Goal: Transaction & Acquisition: Register for event/course

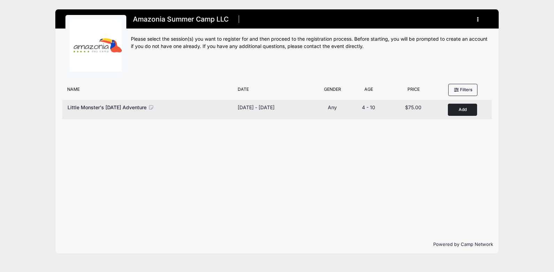
click at [279, 112] on div "Dates Oct 13 - Oct 13, 2025 Oct 13 - Oct 13, 2025" at bounding box center [275, 110] width 81 height 12
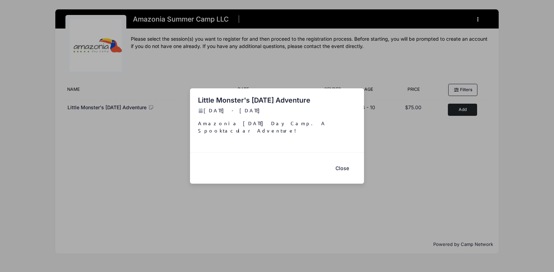
click at [344, 165] on button "Close" at bounding box center [342, 168] width 28 height 15
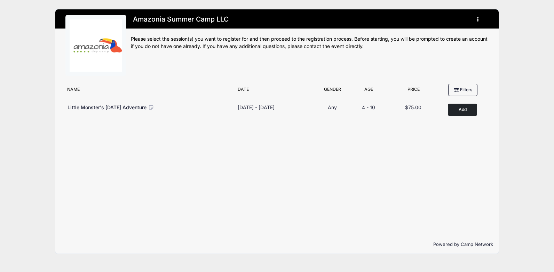
click at [479, 16] on button "button" at bounding box center [479, 19] width 19 height 12
click at [448, 34] on link "My Account" at bounding box center [445, 36] width 80 height 13
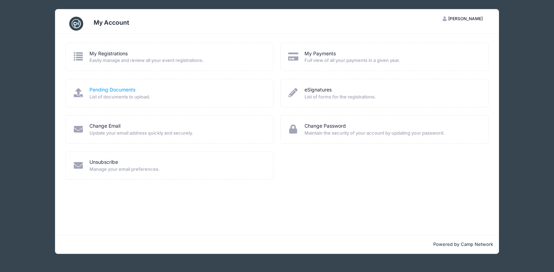
click at [125, 91] on link "Pending Documents" at bounding box center [113, 89] width 46 height 7
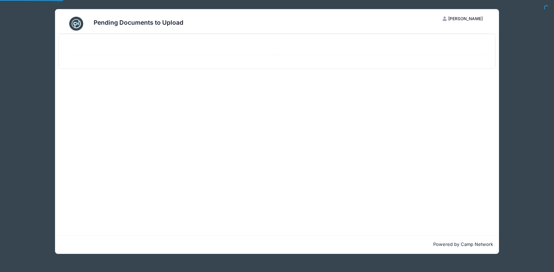
select select "50"
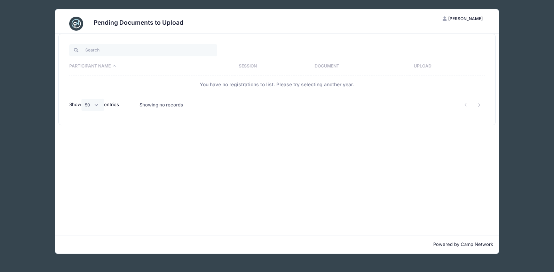
click at [515, 64] on div "Pending Documents to Upload KL Keelin Lodato My Account Logout Participant Name…" at bounding box center [277, 131] width 534 height 263
click at [162, 11] on div "Pending Documents to Upload" at bounding box center [277, 21] width 444 height 24
click at [164, 5] on div "Pending Documents to Upload KL Keelin Lodato My Account Logout Participant Name…" at bounding box center [277, 131] width 534 height 263
click at [473, 16] on span "Keelin Lodato" at bounding box center [466, 18] width 34 height 5
click at [441, 39] on link "My Account" at bounding box center [445, 35] width 80 height 13
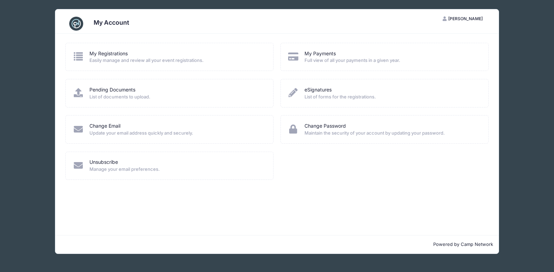
click at [151, 57] on div "My Registrations" at bounding box center [177, 53] width 175 height 7
click at [105, 48] on div "My Registrations Easily manage and review all your event registrations." at bounding box center [169, 57] width 208 height 28
click at [106, 50] on link "My Registrations" at bounding box center [109, 53] width 38 height 7
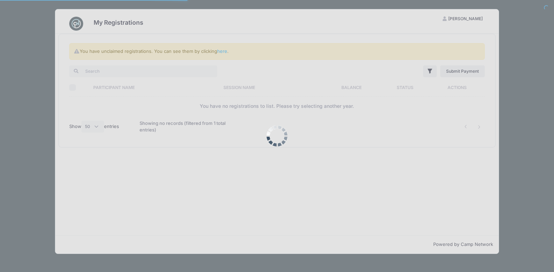
select select "50"
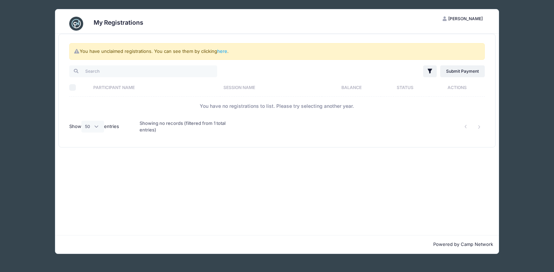
drag, startPoint x: 478, startPoint y: 15, endPoint x: 468, endPoint y: 17, distance: 10.1
click at [477, 15] on button "KL Keelin Lodato" at bounding box center [463, 19] width 52 height 12
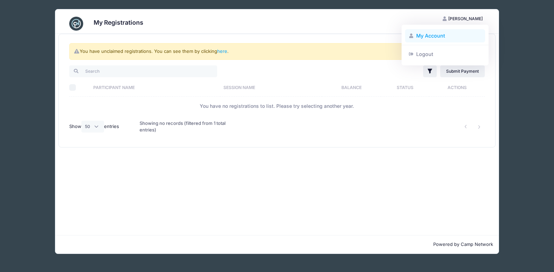
click at [419, 35] on link "My Account" at bounding box center [445, 35] width 80 height 13
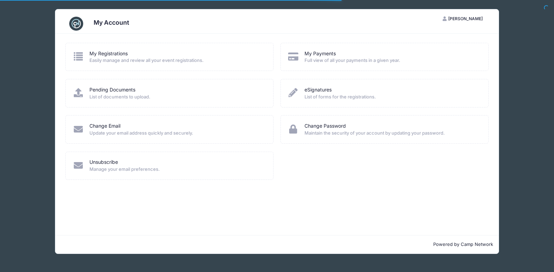
click at [79, 20] on img at bounding box center [76, 24] width 14 height 14
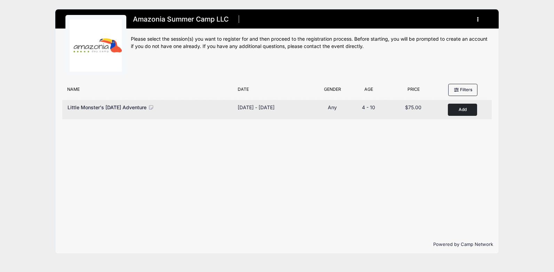
click at [455, 109] on button "Add to Cart" at bounding box center [462, 110] width 29 height 12
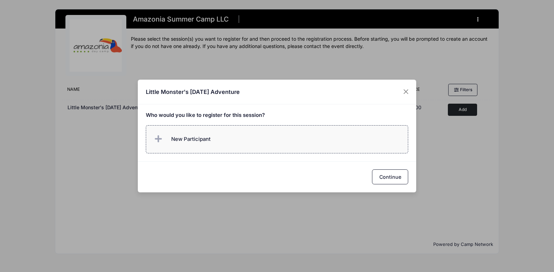
click at [286, 140] on label "New Participant" at bounding box center [277, 139] width 263 height 28
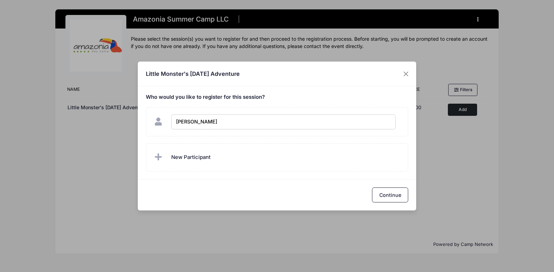
type input "[PERSON_NAME]"
checkbox input "true"
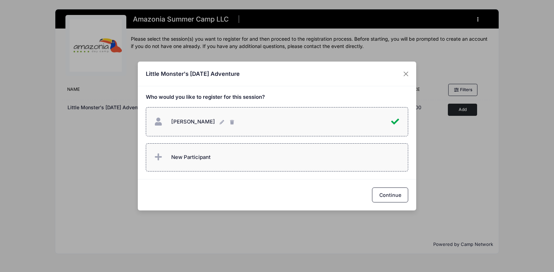
click at [213, 156] on label "New Participant" at bounding box center [277, 157] width 263 height 28
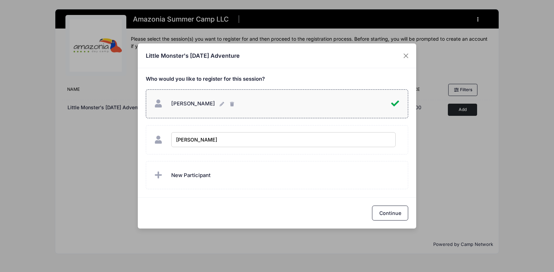
type input "Landon Lodato"
checkbox input "true"
click at [391, 217] on button "Continue" at bounding box center [390, 213] width 36 height 15
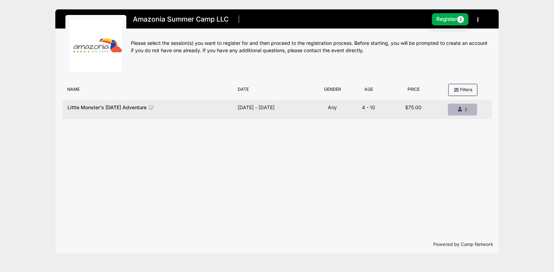
click at [466, 109] on span "2" at bounding box center [466, 109] width 2 height 5
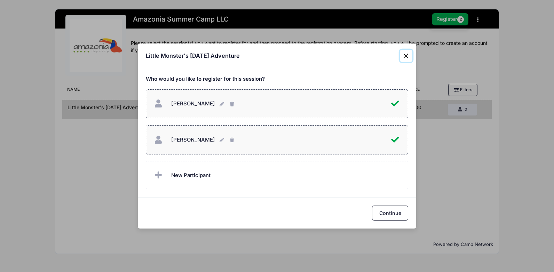
click at [405, 53] on button "Close" at bounding box center [406, 56] width 13 height 13
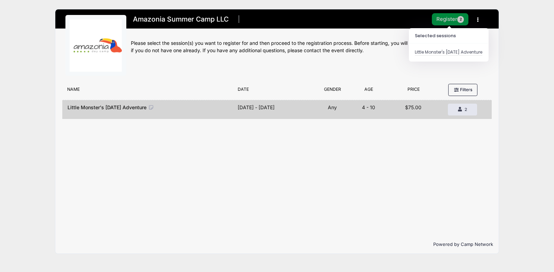
click at [451, 21] on button "Register 2" at bounding box center [450, 19] width 37 height 12
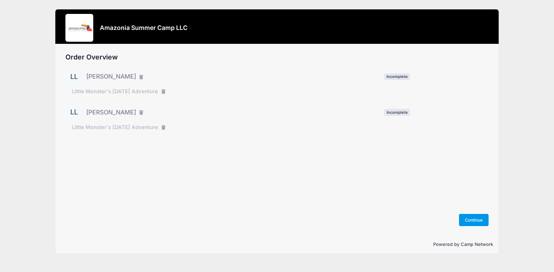
click at [478, 219] on button "Continue" at bounding box center [474, 220] width 30 height 12
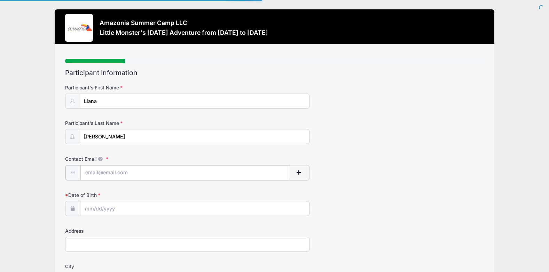
click at [127, 173] on input "Contact Email" at bounding box center [184, 172] width 209 height 15
type input "keelinkenny@yahoo.com"
click at [109, 212] on input "Date of Birth" at bounding box center [194, 208] width 229 height 15
click at [207, 191] on div "Date of Birth" at bounding box center [274, 203] width 419 height 24
click at [83, 208] on input "Date of Birth" at bounding box center [194, 208] width 229 height 15
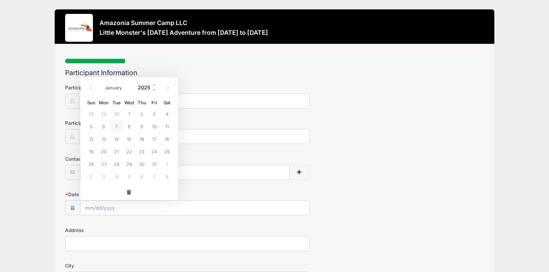
click at [150, 88] on input "2025" at bounding box center [145, 87] width 23 height 10
click at [156, 83] on span at bounding box center [154, 84] width 5 height 5
click at [155, 82] on span at bounding box center [154, 84] width 5 height 5
click at [156, 90] on span at bounding box center [154, 89] width 5 height 5
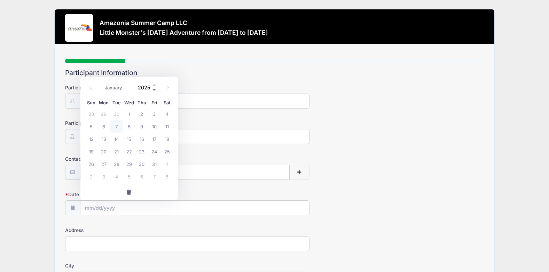
click at [156, 90] on span at bounding box center [154, 89] width 5 height 5
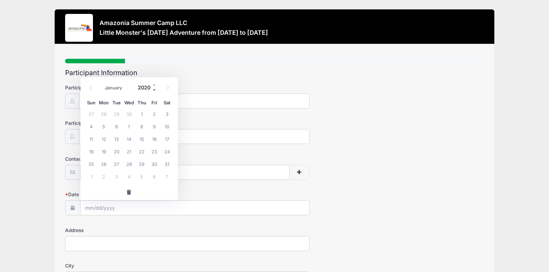
click at [156, 90] on span at bounding box center [154, 89] width 5 height 5
click at [155, 85] on span at bounding box center [154, 84] width 5 height 5
type input "2018"
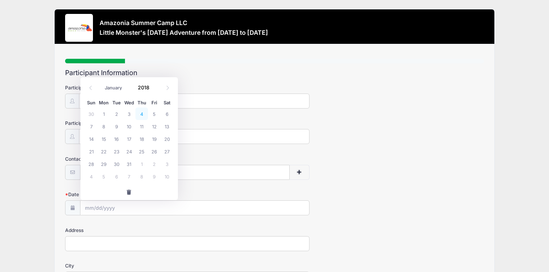
click at [139, 113] on span "4" at bounding box center [141, 114] width 13 height 13
type input "10/04/2018"
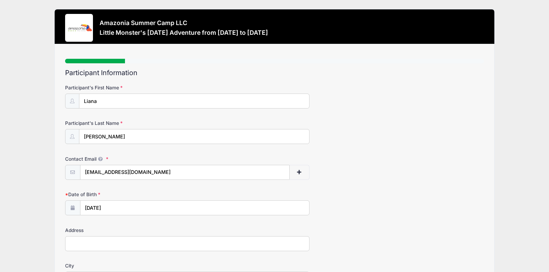
click at [122, 250] on input "Address" at bounding box center [187, 243] width 244 height 15
type input "84"
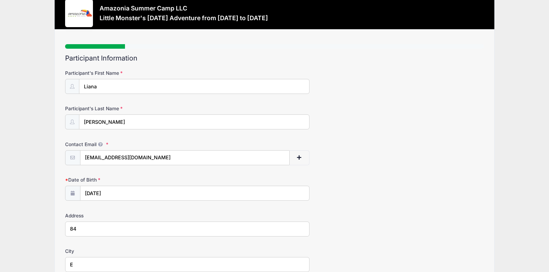
type input "E"
click at [118, 233] on input "84" at bounding box center [187, 229] width 244 height 15
type input "84 E Pointe"
click at [92, 264] on input "E" at bounding box center [187, 264] width 244 height 15
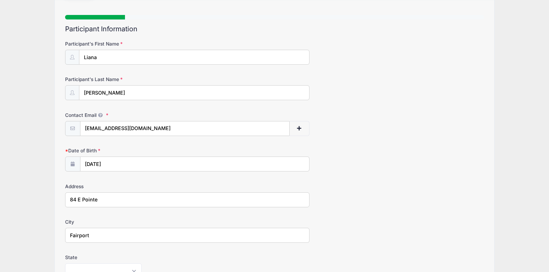
scroll to position [150, 0]
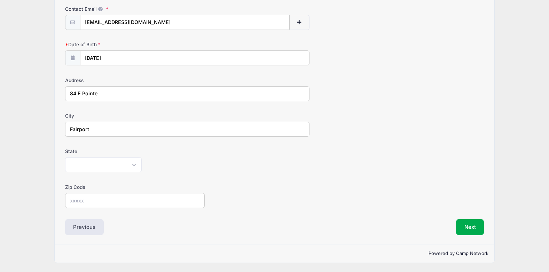
type input "Fairport"
click at [78, 170] on select "[US_STATE] [US_STATE] [US_STATE] [US_STATE] [US_STATE] Armed Forces Africa Arme…" at bounding box center [103, 164] width 77 height 15
select select "NY"
click at [65, 157] on select "[US_STATE] [US_STATE] [US_STATE] [US_STATE] [US_STATE] Armed Forces Africa Arme…" at bounding box center [103, 164] width 77 height 15
click at [100, 200] on input "Zip Code" at bounding box center [135, 200] width 140 height 15
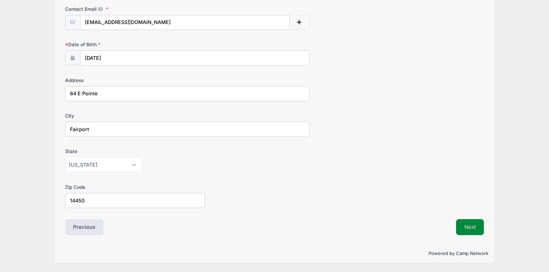
type input "14450"
click at [464, 228] on button "Next" at bounding box center [470, 227] width 28 height 16
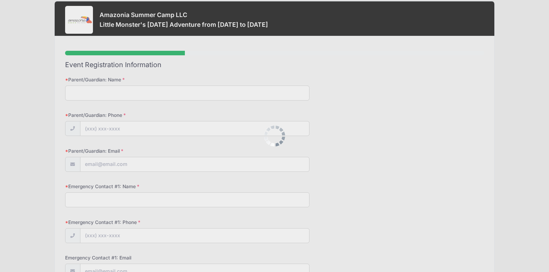
scroll to position [0, 0]
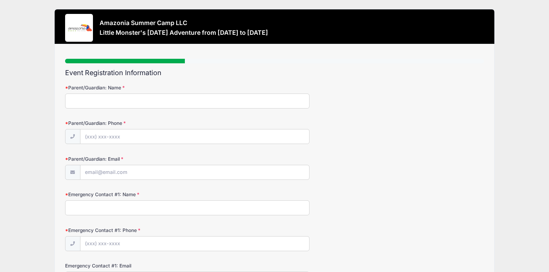
click at [173, 100] on input "Parent/Guardian: Name" at bounding box center [187, 101] width 244 height 15
type input "[PERSON_NAME]"
type input "[PHONE_NUMBER]"
click at [137, 168] on input "Parent/Guardian: Email" at bounding box center [194, 172] width 229 height 15
type input "[EMAIL_ADDRESS][DOMAIN_NAME]"
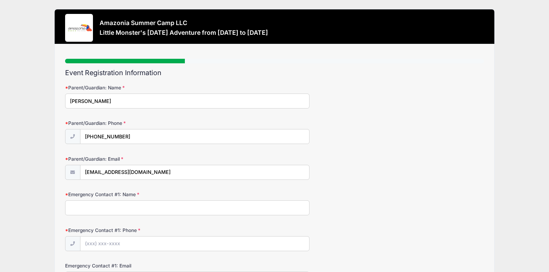
click at [107, 206] on input "Emergency Contact #1: Name" at bounding box center [187, 208] width 244 height 15
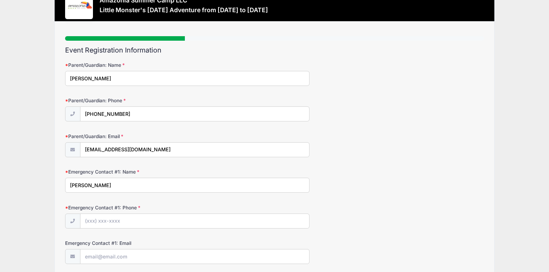
scroll to position [35, 0]
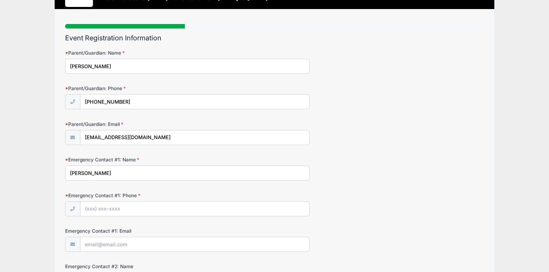
type input "[PERSON_NAME]"
click at [124, 202] on input "Emergency Contact #1: Phone" at bounding box center [194, 209] width 229 height 15
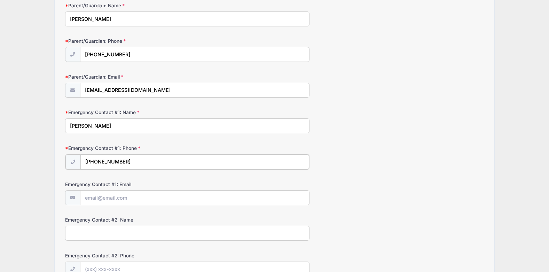
scroll to position [104, 0]
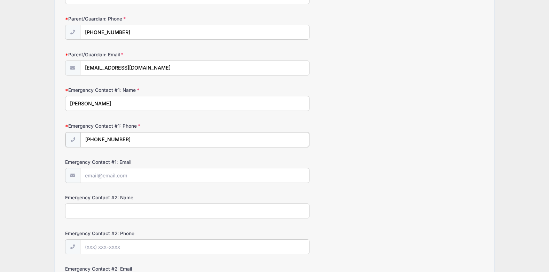
type input "[PHONE_NUMBER]"
click at [108, 174] on input "Emergency Contact #1: Email" at bounding box center [194, 175] width 229 height 15
type input "[EMAIL_ADDRESS][DOMAIN_NAME]"
click at [117, 212] on input "Emergency Contact #2: Name" at bounding box center [187, 210] width 244 height 15
type input "Donald Lodato"
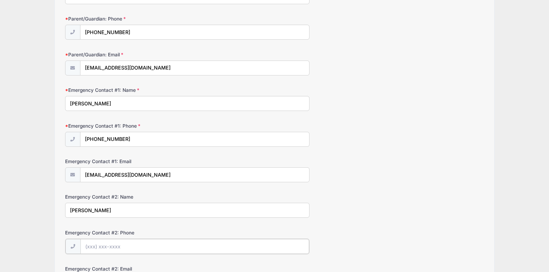
click at [129, 252] on input "Emergency Contact #2: Phone" at bounding box center [194, 246] width 229 height 15
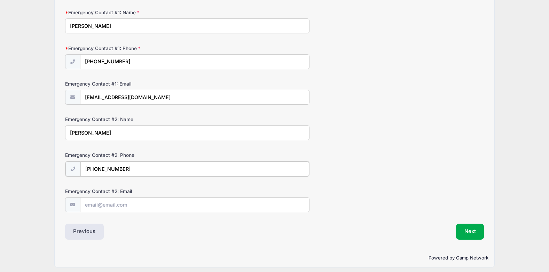
scroll to position [187, 0]
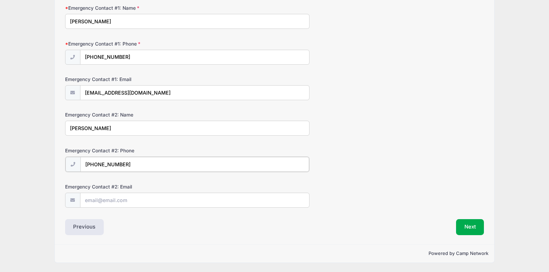
type input "(585) 330-7379"
click at [133, 201] on input "Emergency Contact #2: Email" at bounding box center [194, 200] width 229 height 15
click at [314, 228] on div "Next" at bounding box center [380, 227] width 213 height 16
click at [475, 231] on button "Next" at bounding box center [470, 227] width 28 height 16
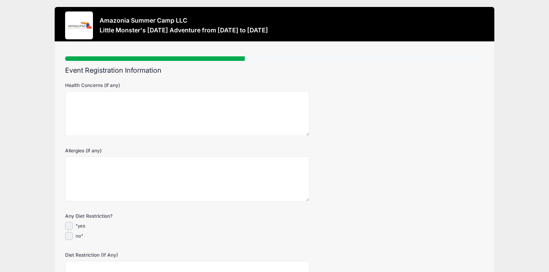
scroll to position [0, 0]
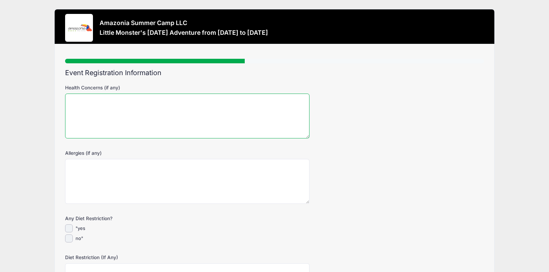
click at [103, 123] on textarea "Health Concerns (if any)" at bounding box center [187, 116] width 244 height 45
type textarea "n/a"
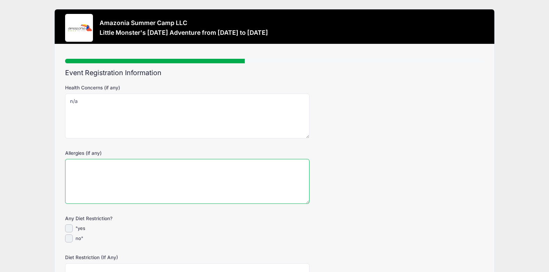
click at [146, 171] on textarea "Allergies (if any)" at bounding box center [187, 181] width 244 height 45
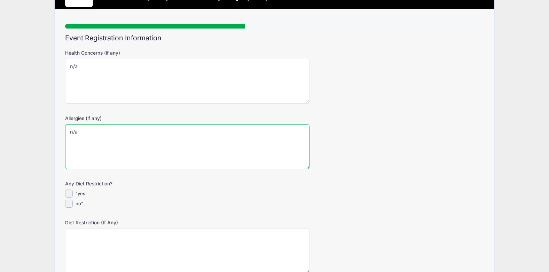
type textarea "n/a"
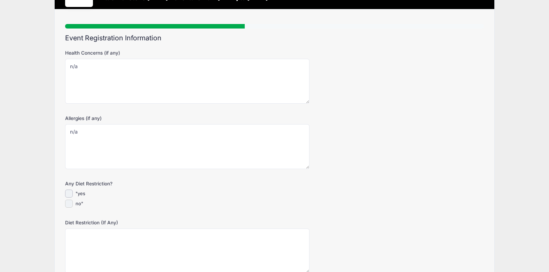
click at [67, 206] on input "no"" at bounding box center [69, 204] width 8 height 8
checkbox input "true"
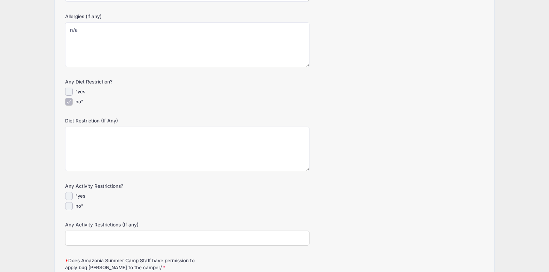
scroll to position [139, 0]
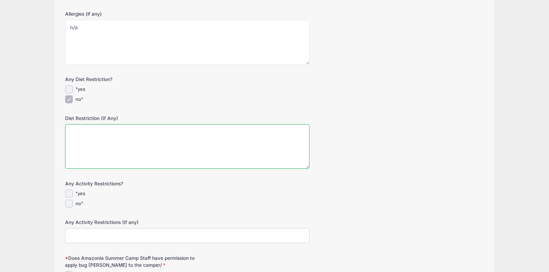
click at [123, 140] on textarea "Diet Restriction (If Any)" at bounding box center [187, 146] width 244 height 45
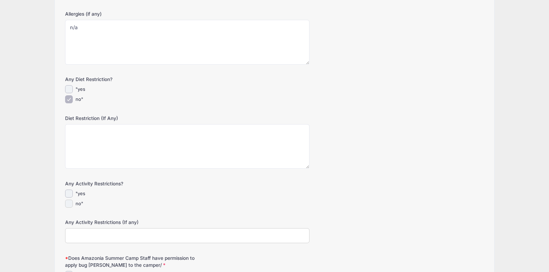
click at [68, 206] on input "no"" at bounding box center [69, 204] width 8 height 8
checkbox input "true"
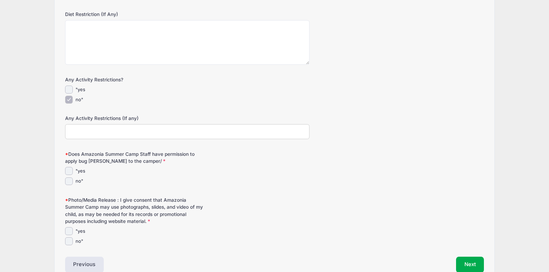
scroll to position [244, 0]
click at [70, 168] on input ""yes" at bounding box center [69, 171] width 8 height 8
checkbox input "true"
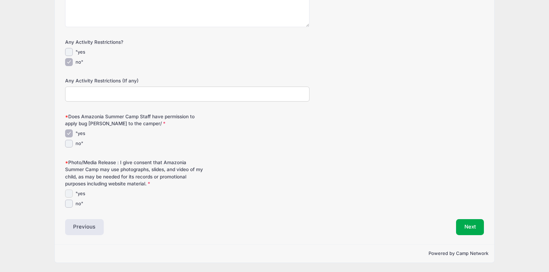
drag, startPoint x: 68, startPoint y: 193, endPoint x: 110, endPoint y: 239, distance: 62.1
click at [74, 192] on div ""yes" at bounding box center [187, 194] width 244 height 8
click at [68, 195] on input ""yes" at bounding box center [69, 194] width 8 height 8
checkbox input "true"
click at [471, 224] on button "Next" at bounding box center [470, 227] width 28 height 16
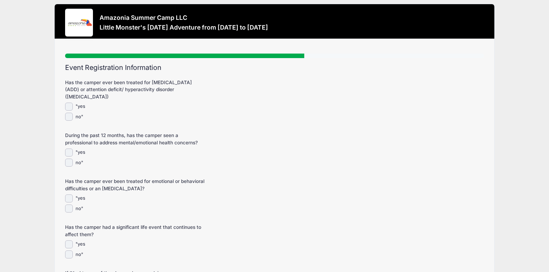
scroll to position [0, 0]
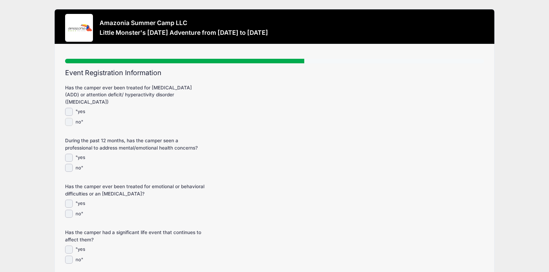
click at [70, 121] on input "no"" at bounding box center [69, 122] width 8 height 8
checkbox input "true"
click at [69, 155] on input ""yes" at bounding box center [69, 158] width 8 height 8
checkbox input "true"
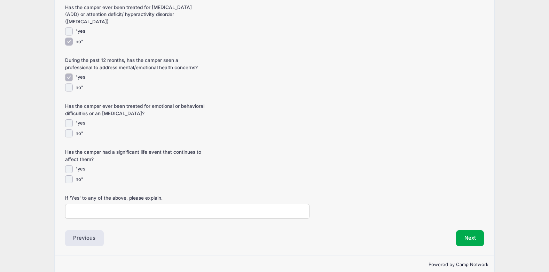
scroll to position [92, 0]
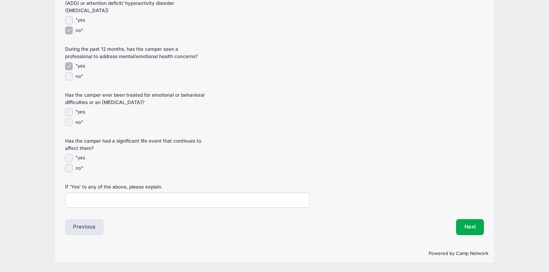
click at [69, 123] on input "no"" at bounding box center [69, 122] width 8 height 8
checkbox input "true"
click at [68, 167] on input "no"" at bounding box center [69, 168] width 8 height 8
checkbox input "true"
click at [84, 197] on input "If 'Yes' to any of the above, please explain." at bounding box center [187, 200] width 244 height 15
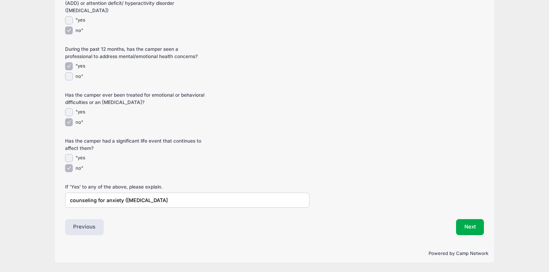
click at [124, 199] on input "counseling for anxiety (performance anxiety" at bounding box center [187, 200] width 244 height 15
click at [105, 202] on input "counseling for anxiety performance anxiety" at bounding box center [187, 200] width 244 height 15
click at [154, 200] on input "counseling for generalized anxiety performance anxiety" at bounding box center [187, 200] width 244 height 15
type input "counseling for generalized anxiety and performance anxiety"
click at [472, 227] on button "Next" at bounding box center [470, 227] width 28 height 16
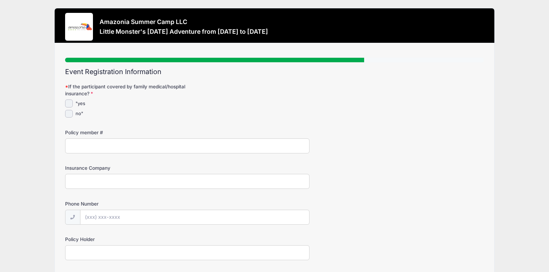
scroll to position [0, 0]
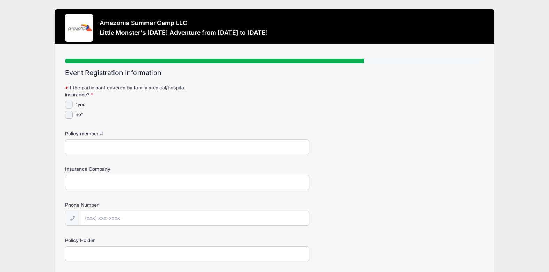
click at [67, 107] on input ""yes" at bounding box center [69, 105] width 8 height 8
checkbox input "true"
click at [85, 141] on input "Policy member #" at bounding box center [187, 147] width 244 height 15
drag, startPoint x: 112, startPoint y: 131, endPoint x: 64, endPoint y: 135, distance: 48.9
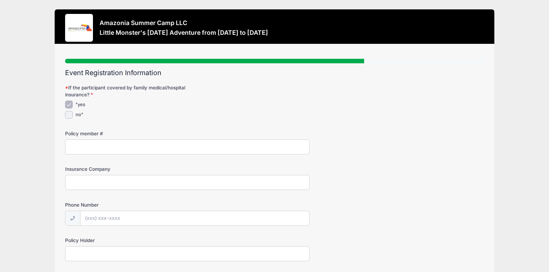
drag, startPoint x: 64, startPoint y: 135, endPoint x: 99, endPoint y: 126, distance: 36.7
drag, startPoint x: 102, startPoint y: 130, endPoint x: 59, endPoint y: 130, distance: 43.5
drag, startPoint x: 59, startPoint y: 130, endPoint x: 100, endPoint y: 132, distance: 41.9
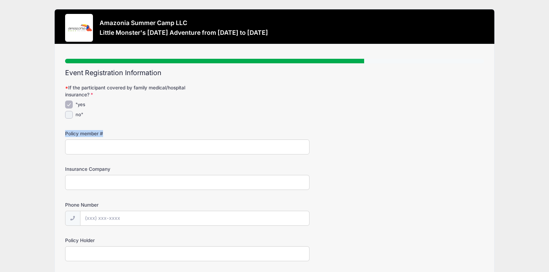
click at [100, 132] on label "Policy member #" at bounding box center [135, 133] width 140 height 7
click at [100, 140] on input "Policy member #" at bounding box center [187, 147] width 244 height 15
type input "820466556002"
click at [98, 179] on input "Insurance Company" at bounding box center [187, 182] width 244 height 15
type input "mvp"
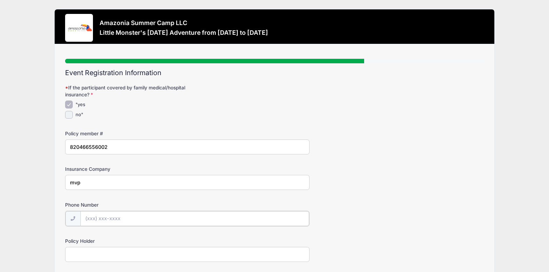
click at [101, 224] on input "Phone Number" at bounding box center [194, 218] width 229 height 15
type input "(1"
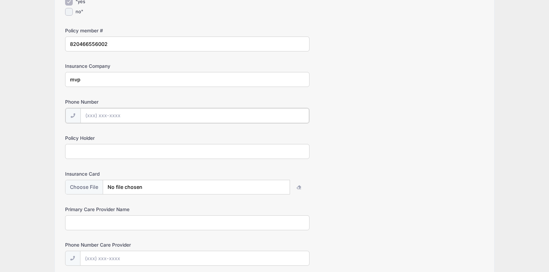
scroll to position [104, 0]
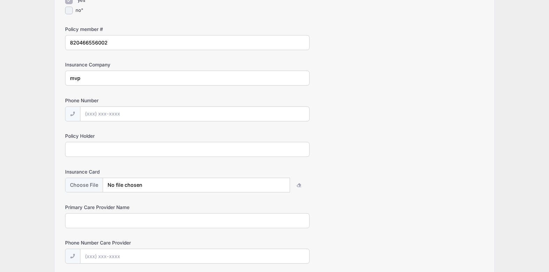
click at [84, 154] on input "Policy Holder" at bounding box center [187, 149] width 244 height 15
type input "donald lodato"
click at [274, 185] on input "file" at bounding box center [177, 185] width 224 height 15
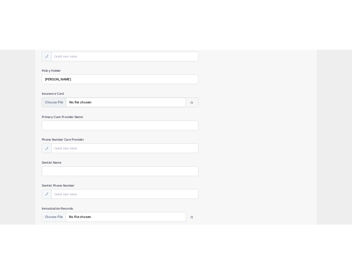
scroll to position [209, 0]
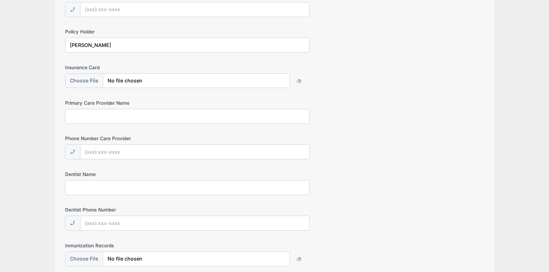
click at [121, 116] on input "Primary Care Provider Name" at bounding box center [187, 116] width 244 height 15
type input "Dr Kathleen Wania"
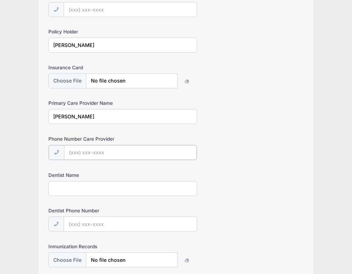
click at [110, 151] on input "Phone Number Care Provider" at bounding box center [130, 152] width 133 height 15
type input "(585) 504-6504"
click at [82, 185] on input "Dentist Name" at bounding box center [122, 187] width 149 height 15
type input "Dr Zack Mills"
click at [77, 223] on input "Dentist Phone Number" at bounding box center [130, 223] width 133 height 15
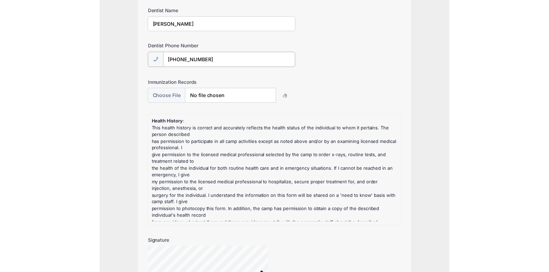
scroll to position [383, 0]
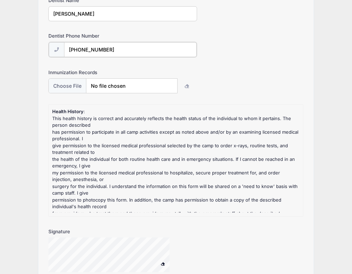
type input "(585) 538-7230"
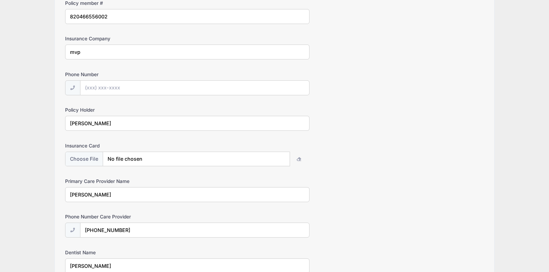
scroll to position [209, 0]
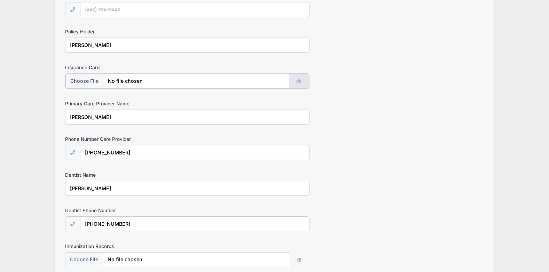
click at [297, 81] on icon "button" at bounding box center [299, 81] width 6 height 0
click at [296, 81] on button "button" at bounding box center [299, 81] width 20 height 15
click at [193, 84] on input "file" at bounding box center [177, 81] width 224 height 15
type input "C:\fakepath\liana immunization.jfif"
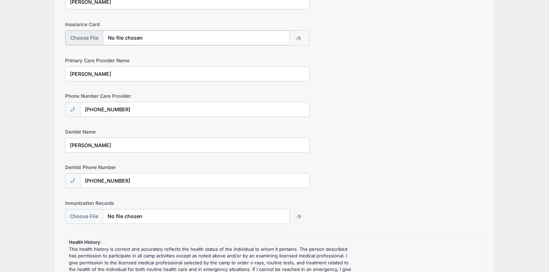
scroll to position [313, 0]
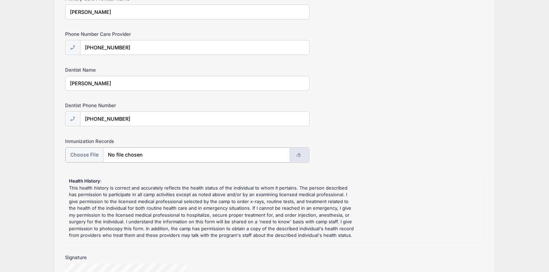
click at [298, 155] on icon "button" at bounding box center [299, 155] width 6 height 0
click at [154, 157] on input "file" at bounding box center [177, 155] width 224 height 15
type input "C:\fakepath\liana immunization.jfif"
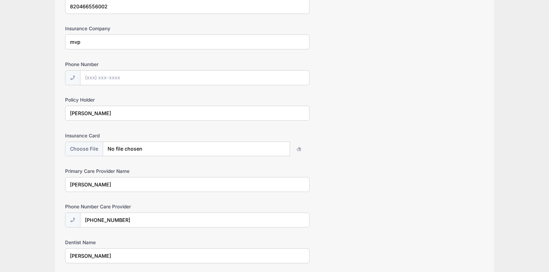
scroll to position [139, 0]
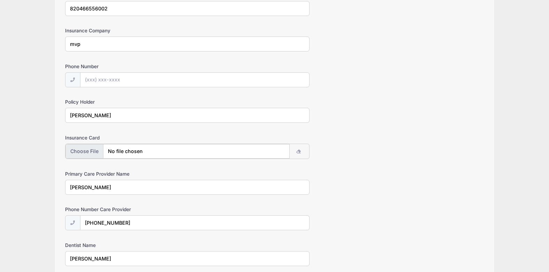
click at [85, 149] on input "file" at bounding box center [177, 151] width 224 height 15
type input "C:\fakepath\kids insurance.jfif"
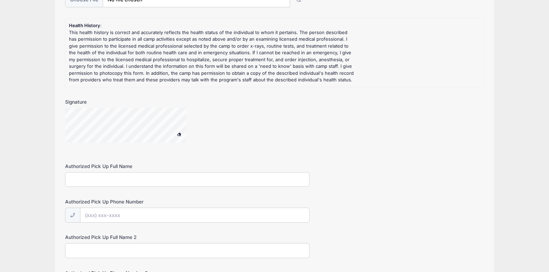
scroll to position [488, 0]
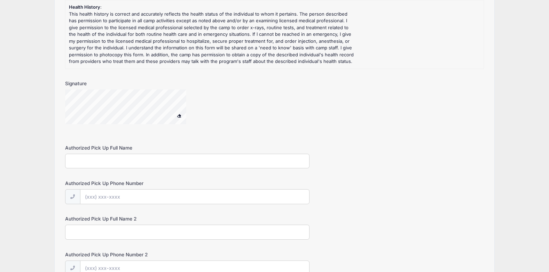
click at [104, 165] on input "Authorized Pick Up Full Name" at bounding box center [187, 161] width 244 height 15
type input "Keelin Lodato"
click at [104, 195] on input "Authorized Pick Up Phone Number" at bounding box center [194, 197] width 229 height 15
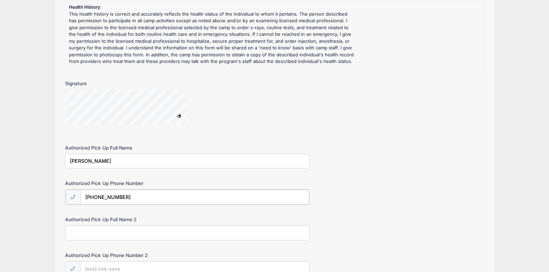
type input "(585) 734-8622"
click at [120, 240] on input "Authorized Pick Up Full Name 2" at bounding box center [187, 232] width 244 height 15
type input "e"
type input "Erin Pinto"
click at [116, 265] on input "Authorized Pick Up Phone Number 2" at bounding box center [194, 268] width 229 height 15
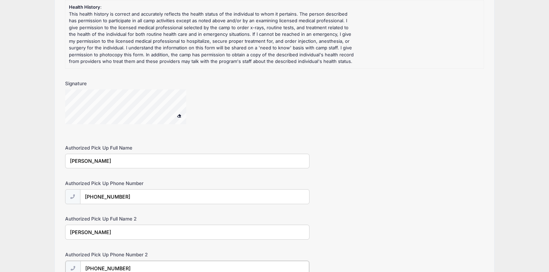
type input "(585) 737-6668"
click at [433, 100] on div "Signature" at bounding box center [274, 106] width 419 height 53
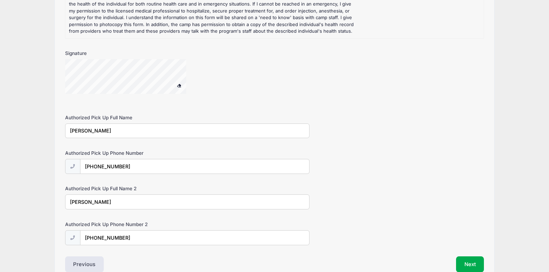
scroll to position [554, 0]
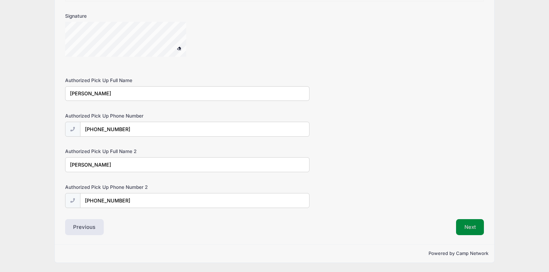
click at [476, 230] on button "Next" at bounding box center [470, 227] width 28 height 16
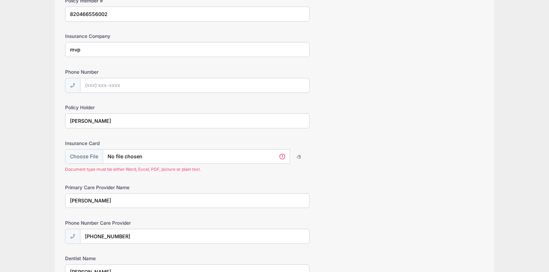
scroll to position [133, 0]
click at [98, 158] on input "file" at bounding box center [177, 157] width 224 height 15
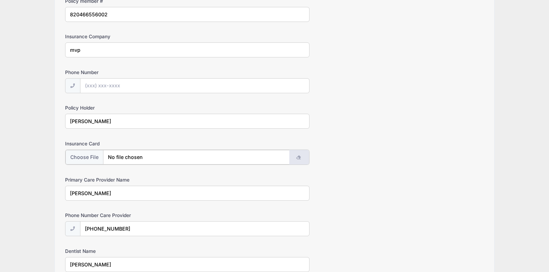
click at [301, 157] on button "button" at bounding box center [299, 157] width 20 height 15
click at [90, 158] on input "file" at bounding box center [177, 157] width 224 height 15
type input "C:\fakepath\thumbnail.jfif"
click at [382, 157] on div "Insurance Card" at bounding box center [274, 152] width 419 height 24
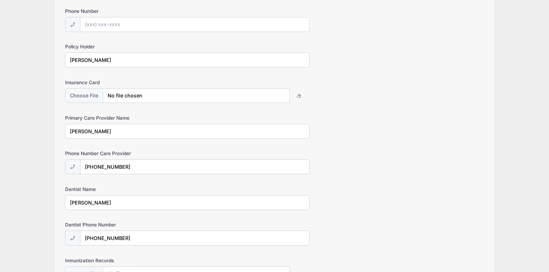
scroll to position [206, 0]
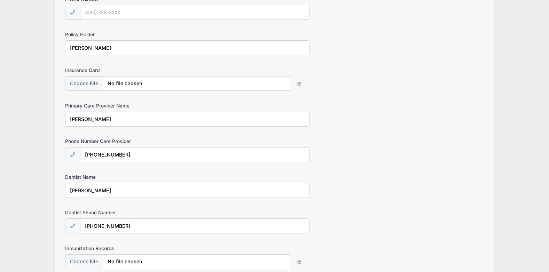
click at [88, 189] on input "Dr Zack Mills" at bounding box center [187, 190] width 244 height 15
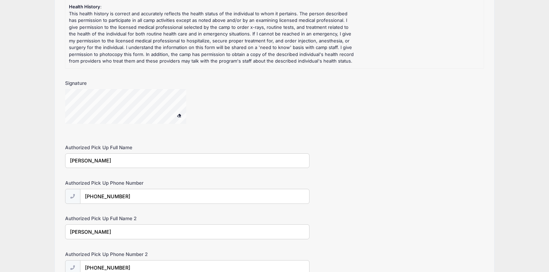
scroll to position [554, 0]
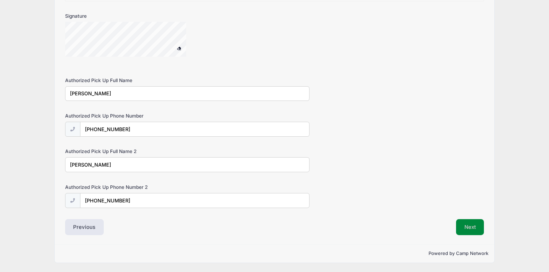
type input "Dr Zach Mills"
click at [467, 226] on button "Next" at bounding box center [470, 227] width 28 height 16
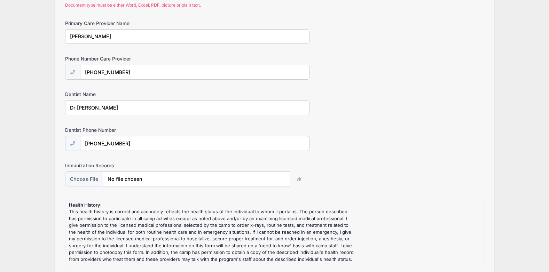
scroll to position [237, 0]
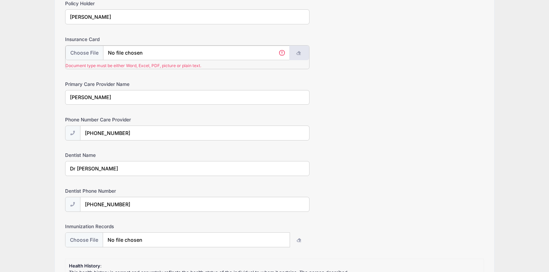
click at [299, 53] on icon "button" at bounding box center [299, 53] width 6 height 0
click at [227, 48] on input "file" at bounding box center [177, 53] width 224 height 15
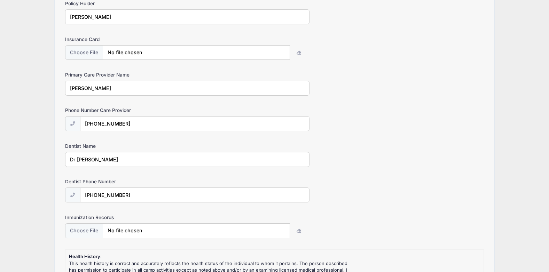
click at [380, 131] on div "Phone Number Care Provider (585) 504-6504" at bounding box center [274, 119] width 419 height 24
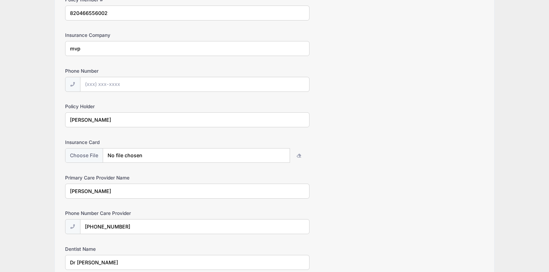
scroll to position [133, 0]
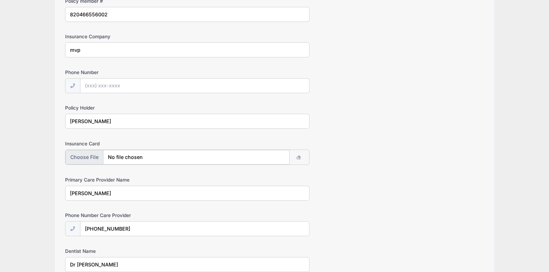
click at [78, 151] on input "file" at bounding box center [177, 157] width 224 height 15
type input "C:\fakepath\insurance carrd.docx"
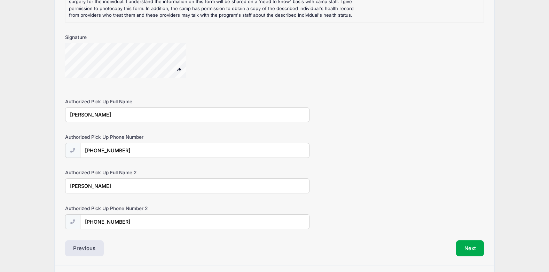
scroll to position [555, 0]
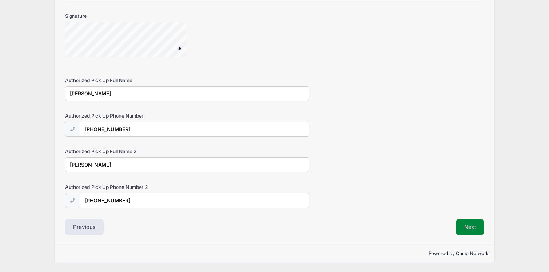
click at [472, 225] on button "Next" at bounding box center [470, 227] width 28 height 16
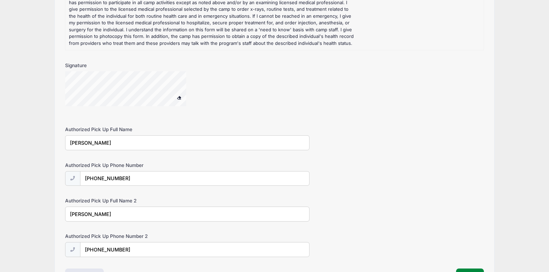
scroll to position [415, 0]
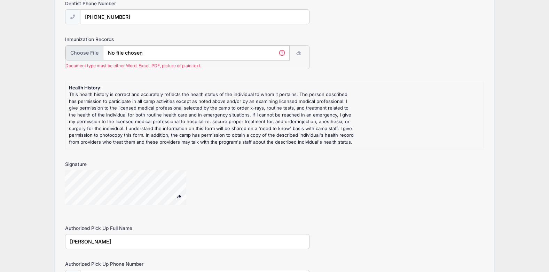
click at [86, 52] on input "file" at bounding box center [177, 53] width 224 height 15
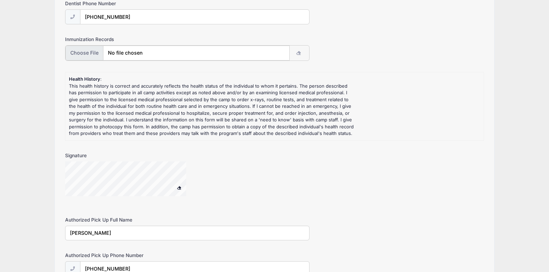
type input "C:\fakepath\kids immunization.docx"
click at [326, 188] on div "Signature" at bounding box center [274, 177] width 419 height 53
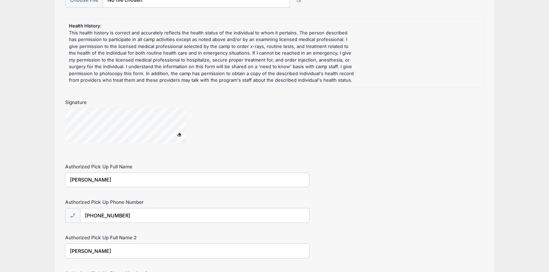
scroll to position [554, 0]
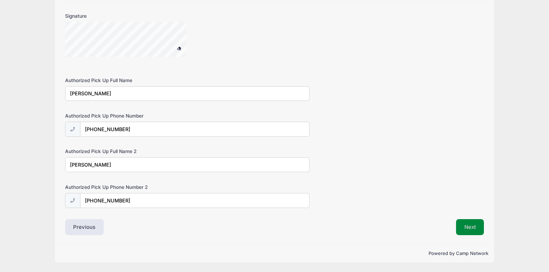
click at [474, 231] on button "Next" at bounding box center [470, 227] width 28 height 16
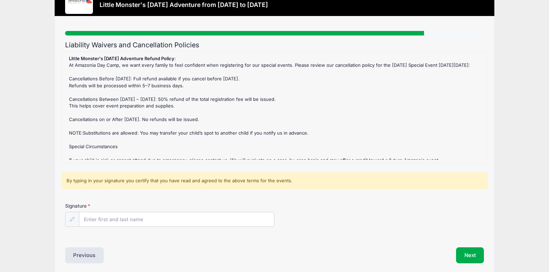
scroll to position [56, 0]
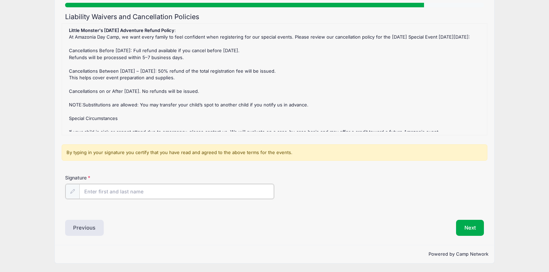
click at [90, 192] on input "Signature" at bounding box center [176, 191] width 195 height 15
drag, startPoint x: 109, startPoint y: 191, endPoint x: 110, endPoint y: 170, distance: 21.7
click at [109, 191] on input "Signature" at bounding box center [176, 191] width 195 height 15
type input "keelin loadto"
click at [462, 226] on button "Next" at bounding box center [470, 227] width 28 height 16
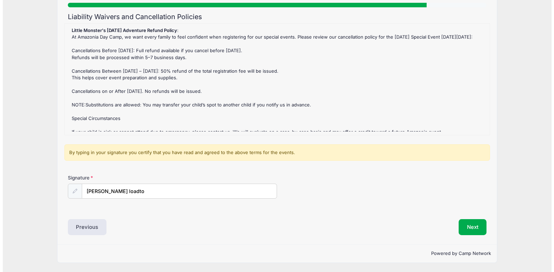
scroll to position [0, 0]
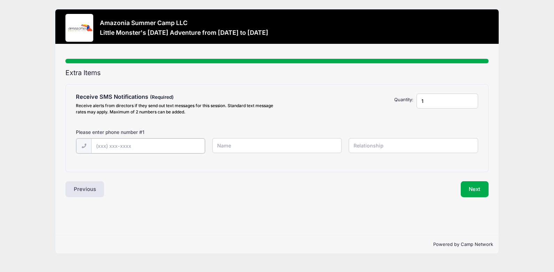
click at [129, 145] on input "text" at bounding box center [148, 146] width 114 height 15
type input "(585) 734-8622"
click at [222, 145] on input "text" at bounding box center [277, 145] width 130 height 15
type input "keelin lodato"
click at [378, 153] on div "(585) 734-8622 keelin lodato" at bounding box center [276, 150] width 409 height 24
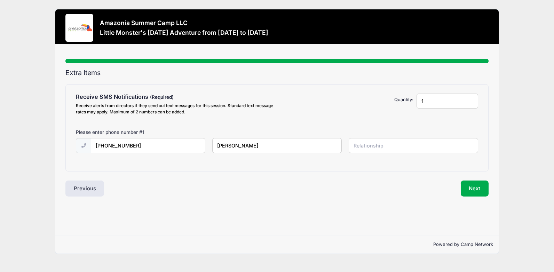
click at [378, 146] on input "text" at bounding box center [414, 145] width 130 height 15
type input "mother"
click at [468, 185] on button "Next" at bounding box center [475, 189] width 28 height 16
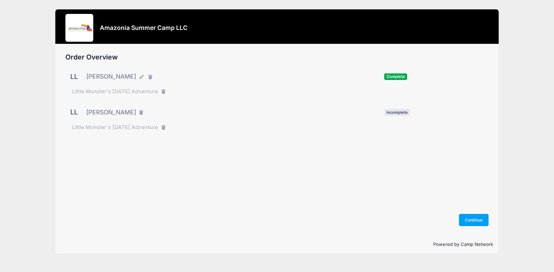
click at [103, 114] on span "[PERSON_NAME]" at bounding box center [111, 112] width 50 height 9
click at [471, 220] on button "Continue" at bounding box center [474, 220] width 30 height 12
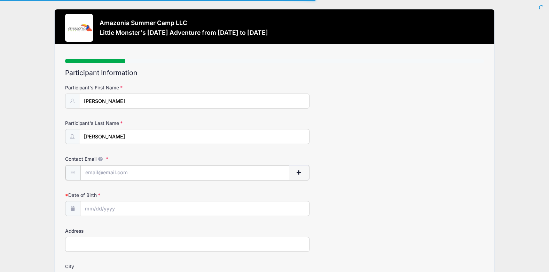
click at [100, 173] on input "Contact Email" at bounding box center [184, 172] width 209 height 15
type input "[EMAIL_ADDRESS][DOMAIN_NAME]"
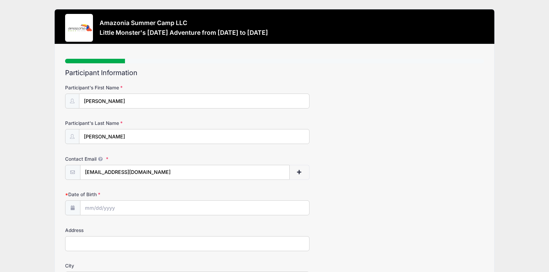
type input "84 E Pointe"
type input "Fairport"
select select "NY"
type input "14450"
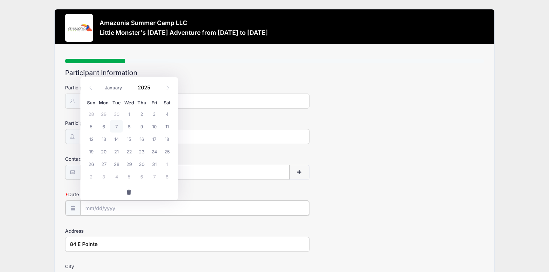
click at [172, 208] on input "Date of Birth" at bounding box center [194, 208] width 229 height 15
click at [154, 90] on span at bounding box center [154, 89] width 5 height 5
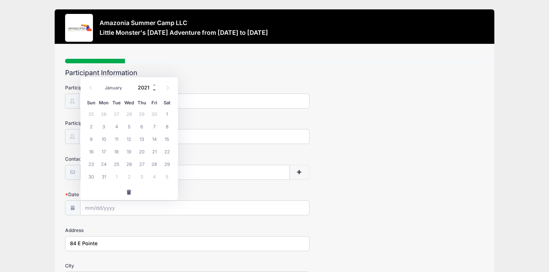
click at [154, 90] on span at bounding box center [154, 89] width 5 height 5
click at [154, 86] on span at bounding box center [154, 84] width 5 height 5
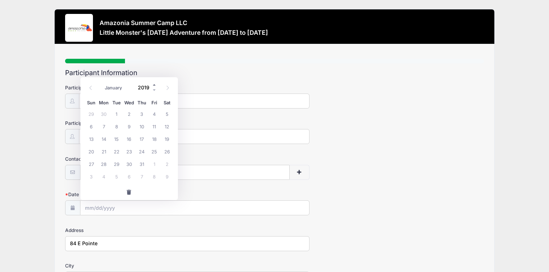
type input "2020"
click at [170, 86] on span at bounding box center [167, 88] width 11 height 12
select select "10"
click at [157, 151] on span "27" at bounding box center [154, 151] width 13 height 13
type input "11/27/2020"
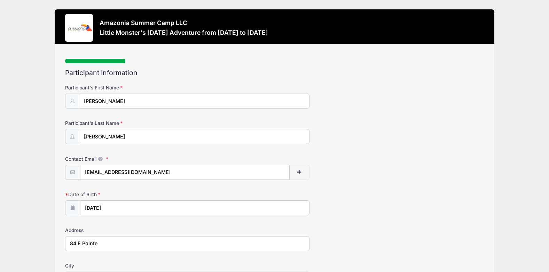
click at [367, 179] on div "Contact Email keelinkenny@yahoo.com" at bounding box center [274, 168] width 419 height 24
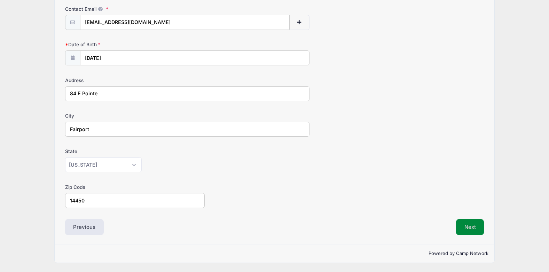
drag, startPoint x: 461, startPoint y: 226, endPoint x: 472, endPoint y: 227, distance: 10.5
click at [461, 226] on button "Next" at bounding box center [470, 227] width 28 height 16
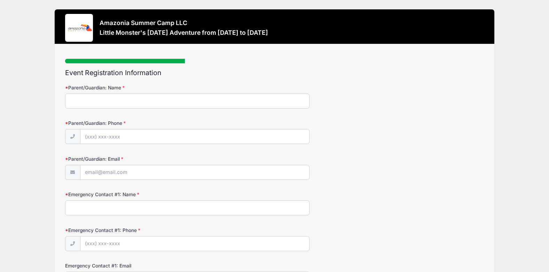
click at [136, 102] on input "Parent/Guardian: Name" at bounding box center [187, 101] width 244 height 15
type input "Keelin Lodato"
type input "(585) 734-8622"
type input "[EMAIL_ADDRESS][DOMAIN_NAME]"
type input "Keelin Lodato"
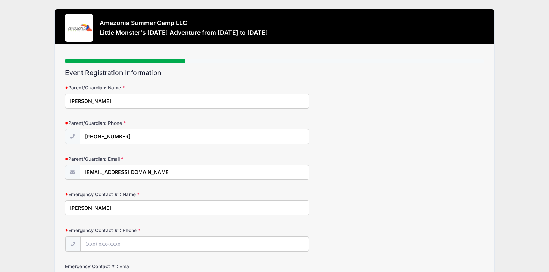
type input "(585) 734-8622"
type input "[EMAIL_ADDRESS][DOMAIN_NAME]"
type input "Donald Lodato"
type input "(585) 330-7379"
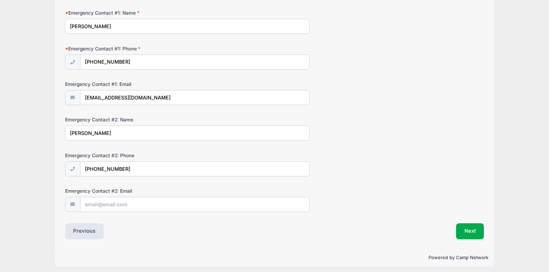
scroll to position [186, 0]
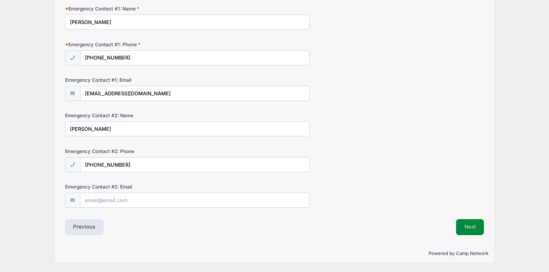
click at [468, 226] on button "Next" at bounding box center [470, 227] width 28 height 16
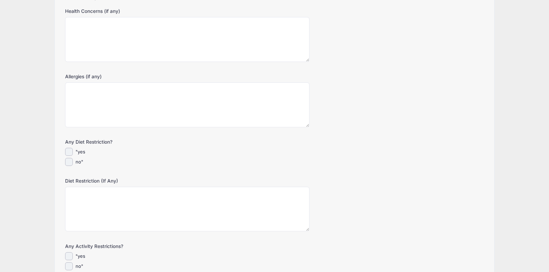
scroll to position [0, 0]
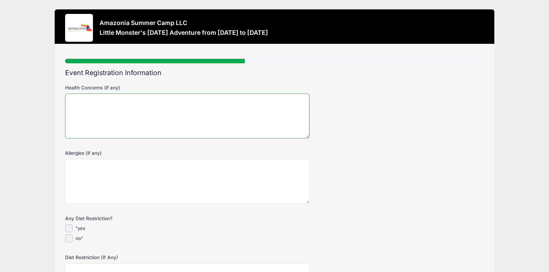
click at [163, 121] on textarea "Health Concerns (if any)" at bounding box center [187, 116] width 244 height 45
type textarea "n/a"
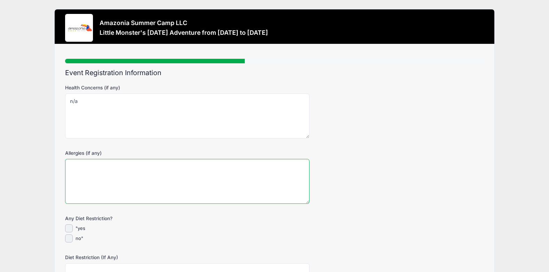
click at [129, 196] on textarea "Allergies (if any)" at bounding box center [187, 181] width 244 height 45
type textarea "n/a"
click at [68, 239] on input "no"" at bounding box center [69, 239] width 8 height 8
checkbox input "true"
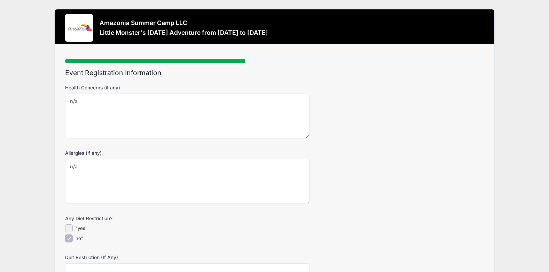
scroll to position [139, 0]
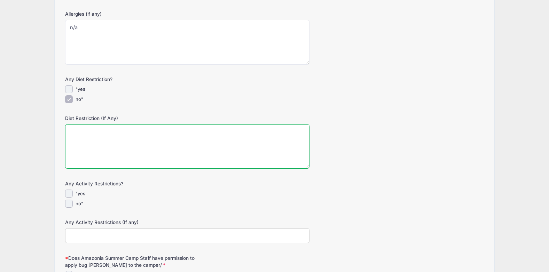
click at [90, 151] on textarea "Diet Restriction (If Any)" at bounding box center [187, 146] width 244 height 45
type textarea "n/a"
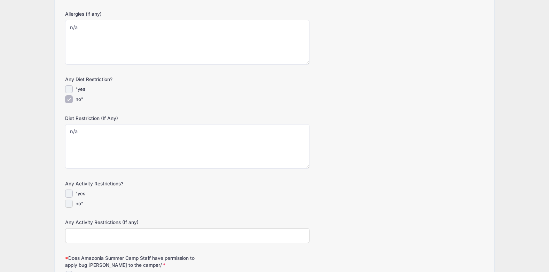
click at [70, 204] on input "no"" at bounding box center [69, 204] width 8 height 8
checkbox input "true"
click at [88, 233] on input "Any Activity Restrictions (If any)" at bounding box center [187, 235] width 244 height 15
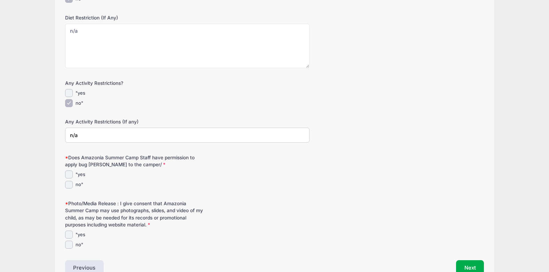
scroll to position [244, 0]
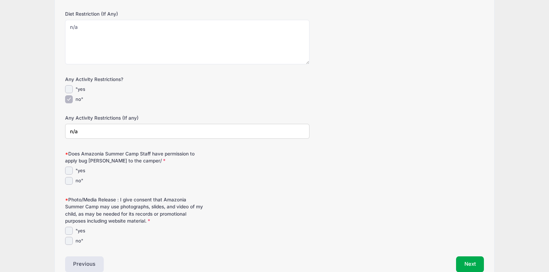
type input "n/a"
drag, startPoint x: 59, startPoint y: 170, endPoint x: 70, endPoint y: 171, distance: 10.8
click at [65, 171] on div "Step 3 /7 Step 1 Step 2 Step 3 Step 4 Step 5 Policies Extra Items Participant I…" at bounding box center [274, 40] width 439 height 481
click at [72, 171] on input ""yes" at bounding box center [69, 171] width 8 height 8
checkbox input "true"
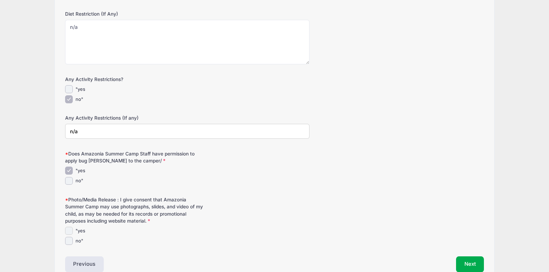
click at [69, 229] on input ""yes" at bounding box center [69, 231] width 8 height 8
checkbox input "true"
click at [466, 263] on button "Next" at bounding box center [470, 265] width 28 height 16
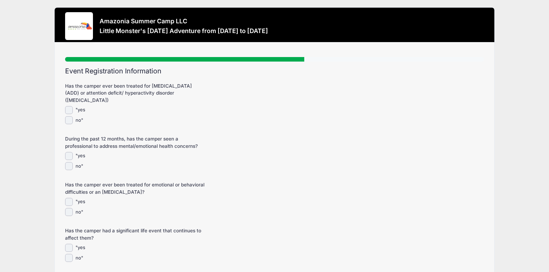
scroll to position [0, 0]
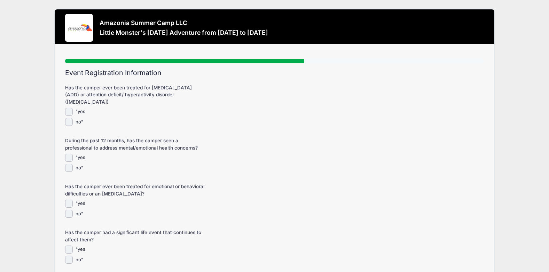
click at [71, 118] on div ""yes no"" at bounding box center [187, 117] width 244 height 18
click at [69, 127] on form "Has the camper ever been treated for attention deficit disorder (ADD) or attent…" at bounding box center [274, 191] width 419 height 215
click at [66, 124] on input "no"" at bounding box center [69, 122] width 8 height 8
checkbox input "true"
click at [72, 170] on input "no"" at bounding box center [69, 168] width 8 height 8
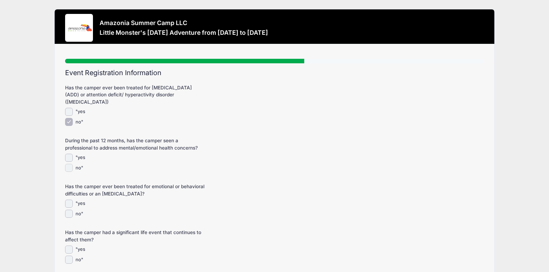
checkbox input "true"
click at [70, 215] on input "no"" at bounding box center [69, 214] width 8 height 8
checkbox input "true"
click at [74, 259] on div "no"" at bounding box center [187, 260] width 244 height 8
click at [69, 258] on input "no"" at bounding box center [69, 260] width 8 height 8
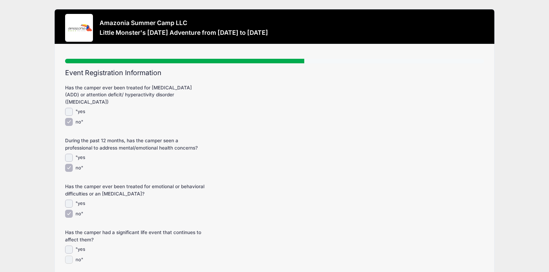
checkbox input "true"
click at [217, 203] on div ""yes" at bounding box center [187, 204] width 244 height 8
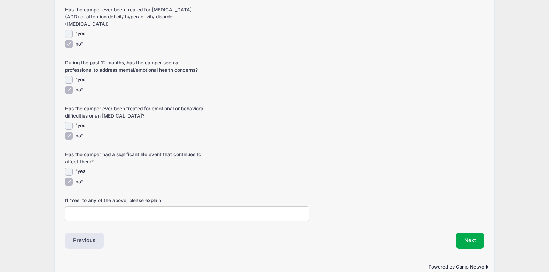
scroll to position [92, 0]
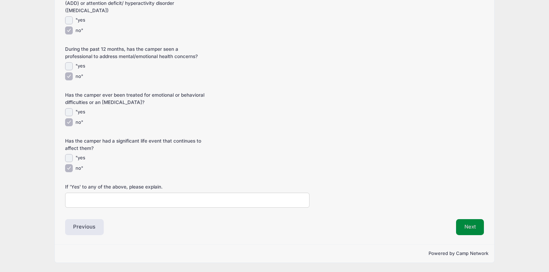
click at [478, 225] on button "Next" at bounding box center [470, 227] width 28 height 16
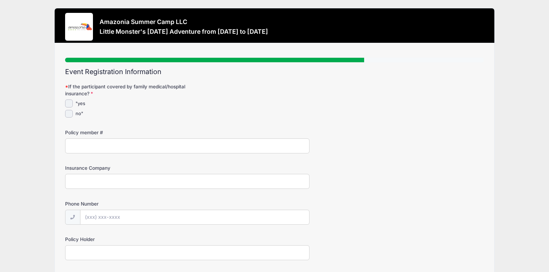
scroll to position [0, 0]
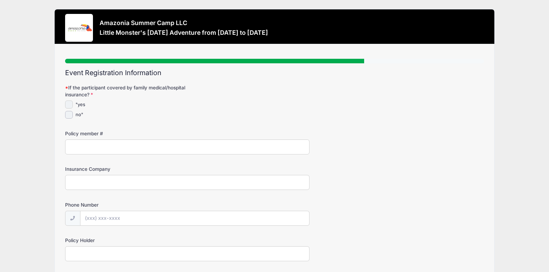
click at [69, 104] on input ""yes" at bounding box center [69, 105] width 8 height 8
checkbox input "true"
click at [98, 147] on input "Policy member #" at bounding box center [187, 147] width 244 height 15
type input "820466556002"
type input "mvp"
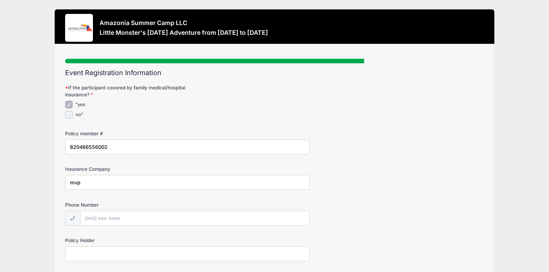
type input "donald lodato"
type input "Dr Kathleen Wania"
type input "Dr Zach Mills"
type input "Keelin Lodato"
type input "Erin Pinto"
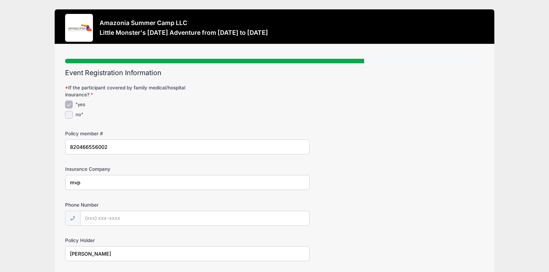
type input "(585) 737-6668"
type input "820466556003"
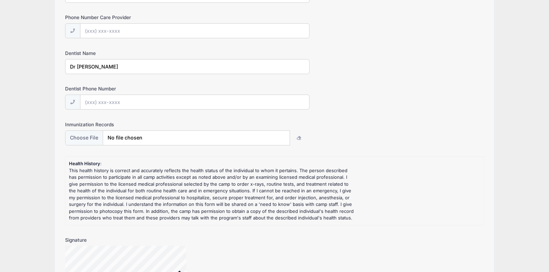
scroll to position [244, 0]
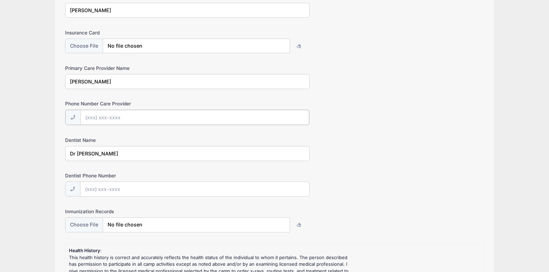
click at [109, 117] on input "Phone Number Care Provider" at bounding box center [194, 117] width 229 height 15
type input "(585) 504-6504"
click at [112, 193] on input "Dentist Phone Number" at bounding box center [194, 188] width 229 height 15
type input "(585) 538-7230"
click at [411, 172] on div "Dentist Phone Number (585) 538-7230" at bounding box center [274, 184] width 419 height 24
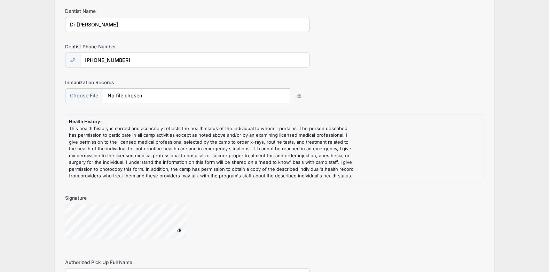
scroll to position [383, 0]
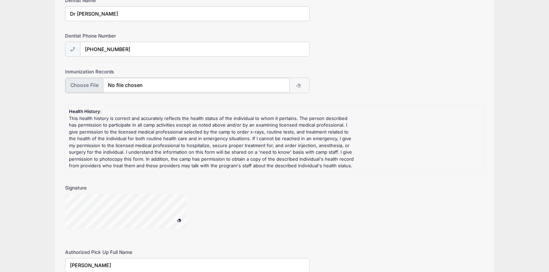
click at [87, 86] on input "file" at bounding box center [177, 85] width 224 height 15
type input "C:\fakepath\kids immunization.docx"
click at [72, 231] on div at bounding box center [187, 216] width 244 height 44
click at [194, 228] on div at bounding box center [134, 212] width 139 height 37
click at [241, 187] on div "Signature" at bounding box center [274, 210] width 419 height 53
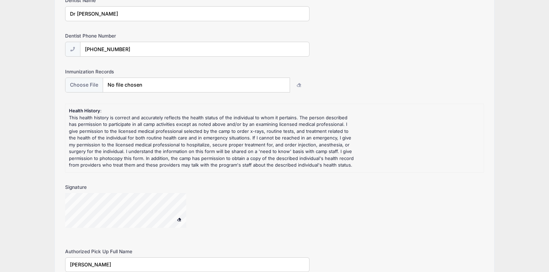
scroll to position [522, 0]
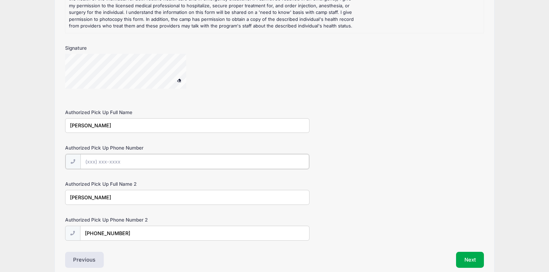
click at [187, 160] on input "Authorized Pick Up Phone Number" at bounding box center [194, 161] width 229 height 15
type input "(585) 734-8622"
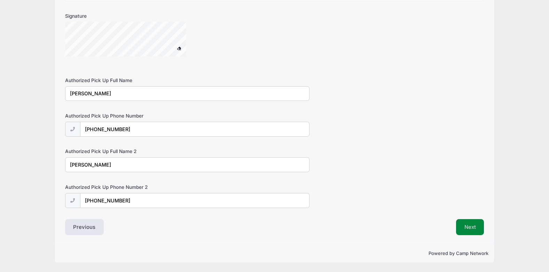
click at [479, 225] on button "Next" at bounding box center [470, 227] width 28 height 16
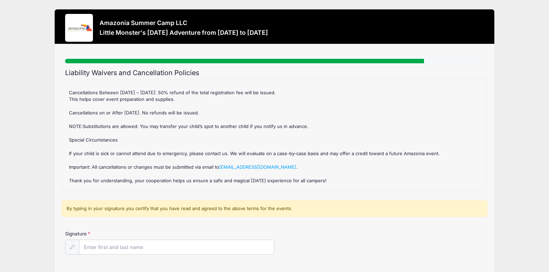
scroll to position [104, 0]
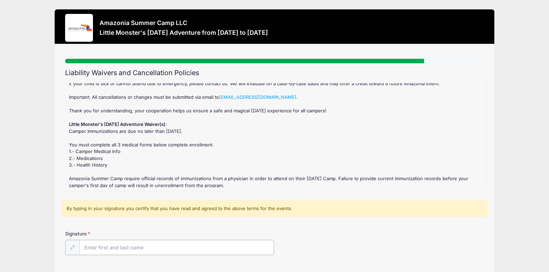
click at [99, 249] on input "Signature" at bounding box center [176, 247] width 195 height 15
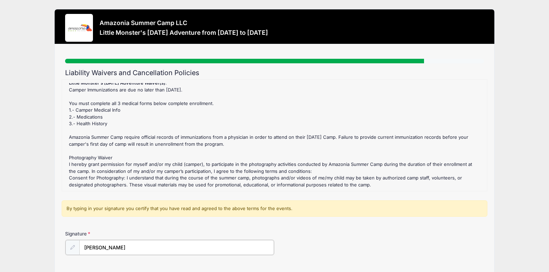
scroll to position [209, 0]
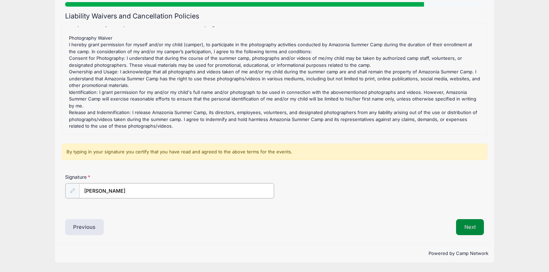
type input "keelin lodato"
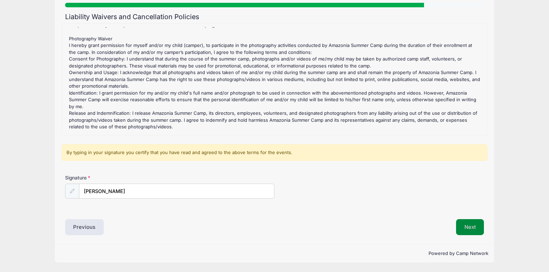
scroll to position [56, 0]
click at [476, 225] on button "Next" at bounding box center [470, 227] width 28 height 16
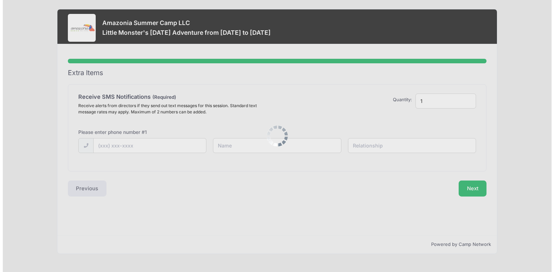
scroll to position [0, 0]
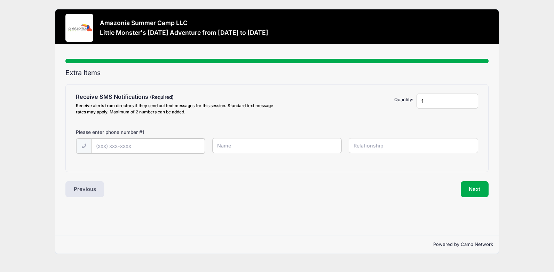
click at [123, 150] on input "text" at bounding box center [148, 146] width 114 height 15
type input "(585) 734-8622"
click at [226, 149] on input "text" at bounding box center [277, 145] width 130 height 15
type input "keelin lodato"
type input "mother"
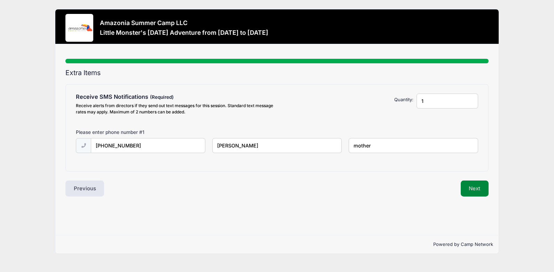
click at [461, 189] on button "Next" at bounding box center [475, 189] width 28 height 16
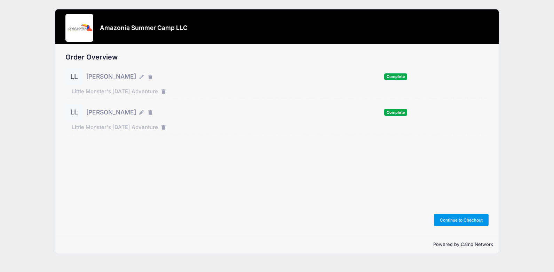
click at [466, 226] on button "Continue to Checkout" at bounding box center [461, 220] width 55 height 12
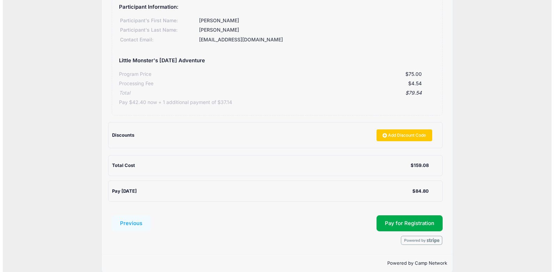
scroll to position [202, 0]
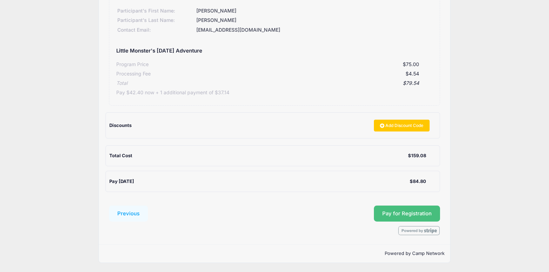
click at [410, 214] on button "Pay for Registration" at bounding box center [407, 214] width 66 height 16
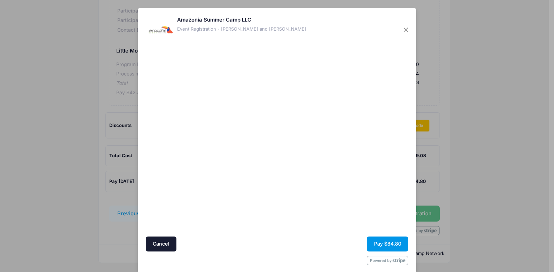
click at [392, 244] on button "Pay $84.80" at bounding box center [387, 244] width 41 height 15
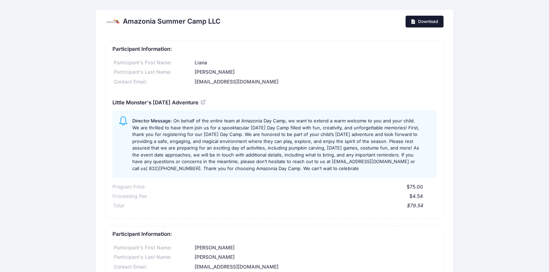
click at [421, 23] on span "Download" at bounding box center [428, 21] width 20 height 5
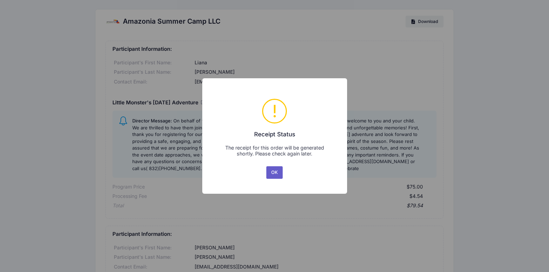
click at [273, 167] on button "OK" at bounding box center [274, 172] width 17 height 13
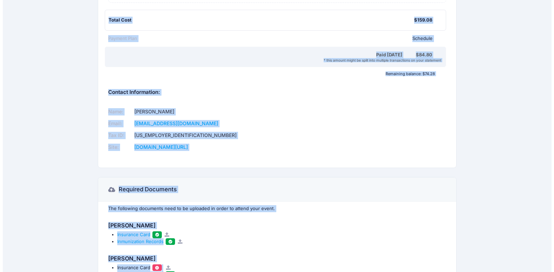
scroll to position [456, 0]
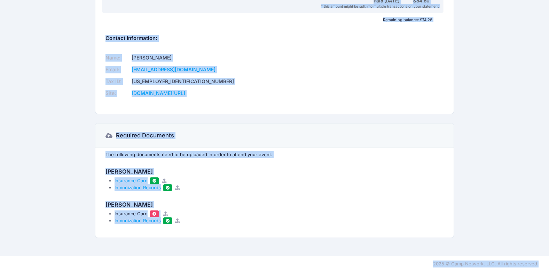
click at [328, 204] on h4 "[PERSON_NAME]" at bounding box center [275, 205] width 338 height 7
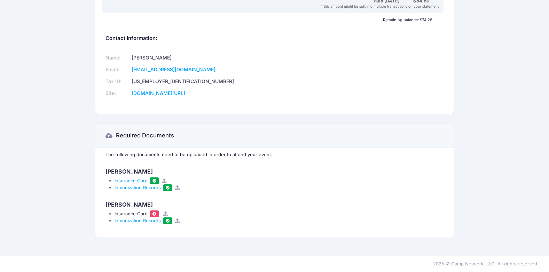
click at [165, 213] on icon at bounding box center [166, 214] width 6 height 5
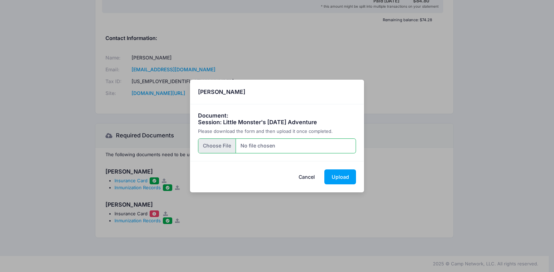
click at [227, 145] on input "file" at bounding box center [277, 146] width 158 height 15
type input "C:\fakepath\kids immunization.docx"
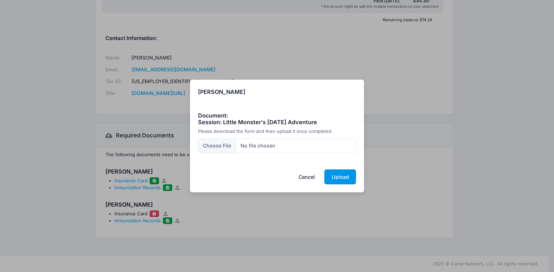
click at [341, 175] on button "Upload" at bounding box center [341, 177] width 32 height 15
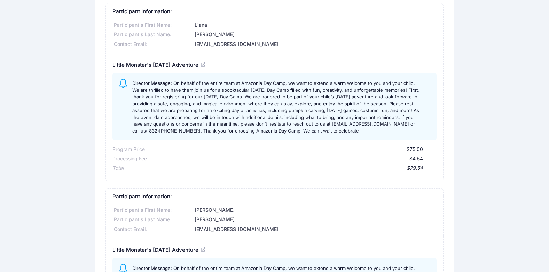
scroll to position [0, 0]
